Goal: Transaction & Acquisition: Purchase product/service

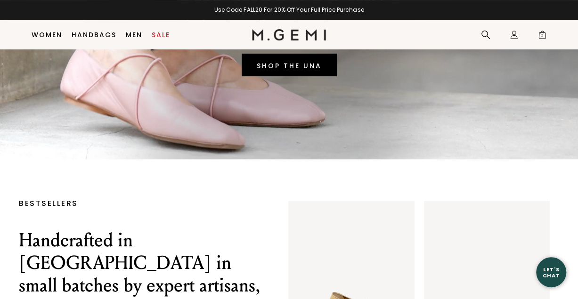
scroll to position [169, 0]
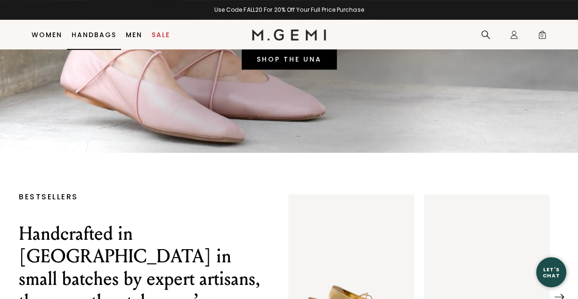
click at [85, 35] on link "Handbags" at bounding box center [94, 35] width 45 height 8
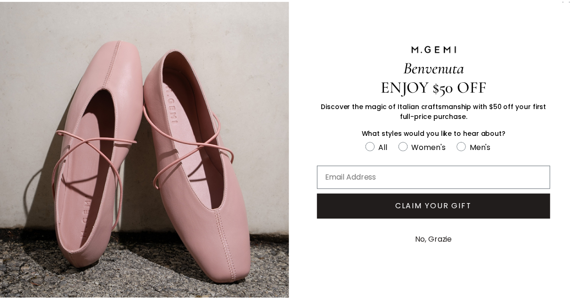
scroll to position [24, 0]
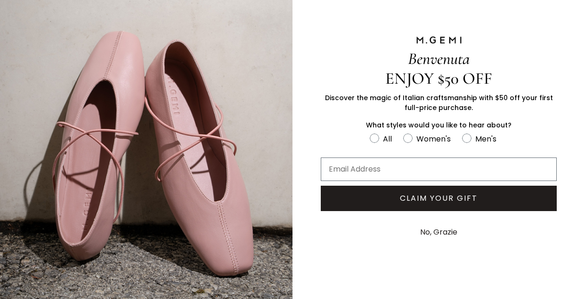
click at [430, 228] on button "No, Grazie" at bounding box center [438, 233] width 47 height 24
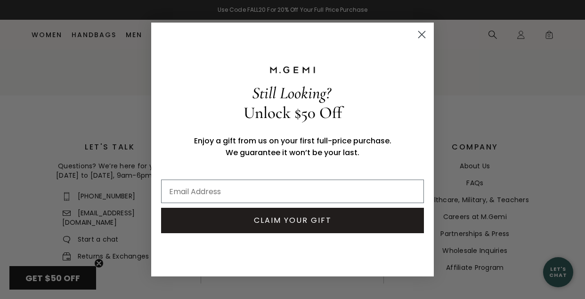
scroll to position [3349, 0]
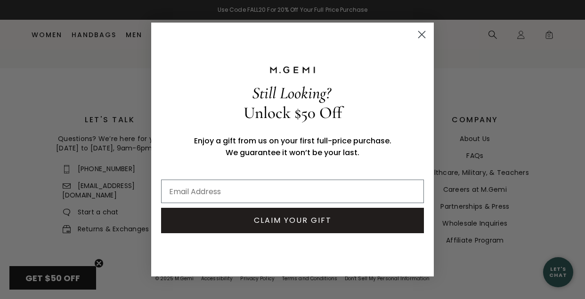
click at [424, 33] on circle "Close dialog" at bounding box center [422, 35] width 16 height 16
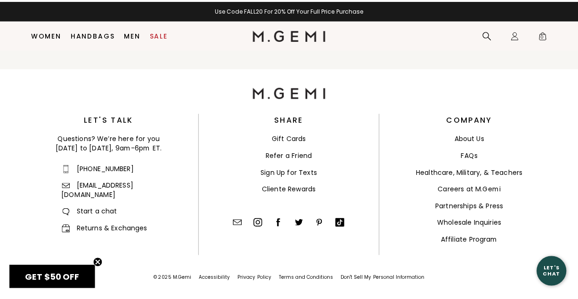
scroll to position [3322, 0]
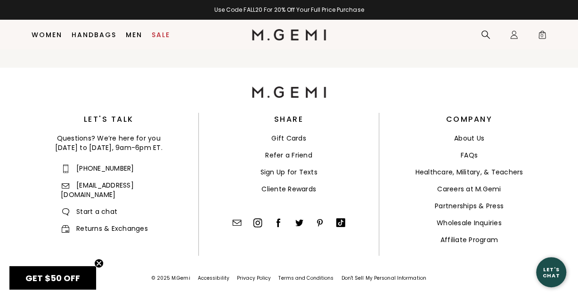
click at [485, 190] on link "Careers at M.Gemi" at bounding box center [469, 189] width 64 height 9
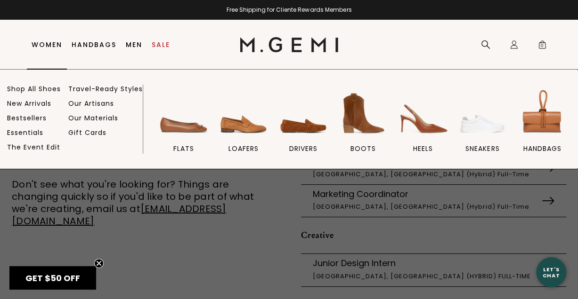
click at [50, 88] on link "Shop All Shoes" at bounding box center [34, 89] width 54 height 8
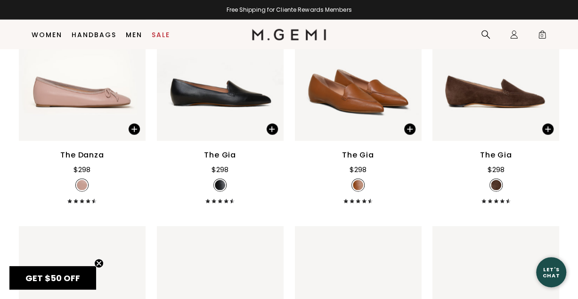
scroll to position [2757, 0]
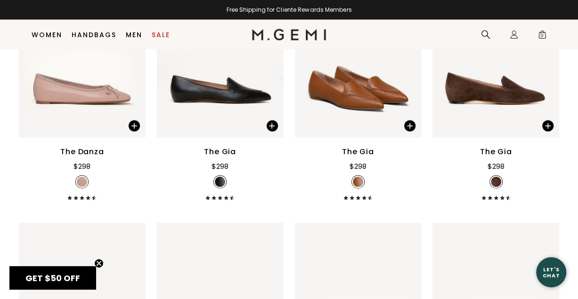
click at [354, 100] on img at bounding box center [358, 53] width 127 height 169
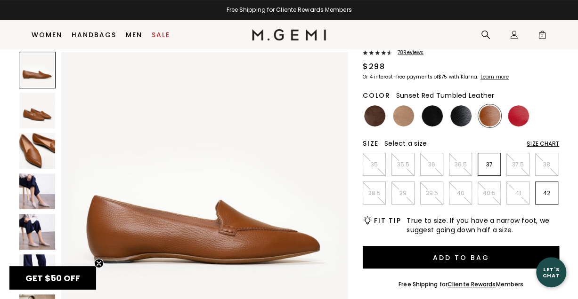
click at [521, 116] on img at bounding box center [517, 115] width 21 height 21
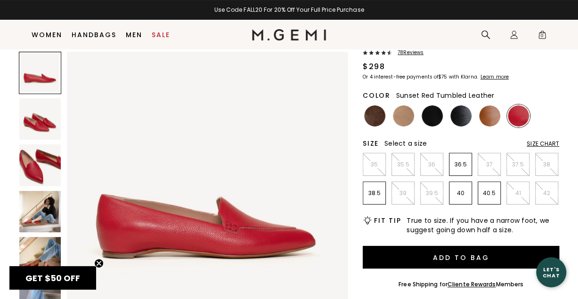
click at [538, 143] on div "Size Chart" at bounding box center [542, 144] width 32 height 8
